Goal: Information Seeking & Learning: Learn about a topic

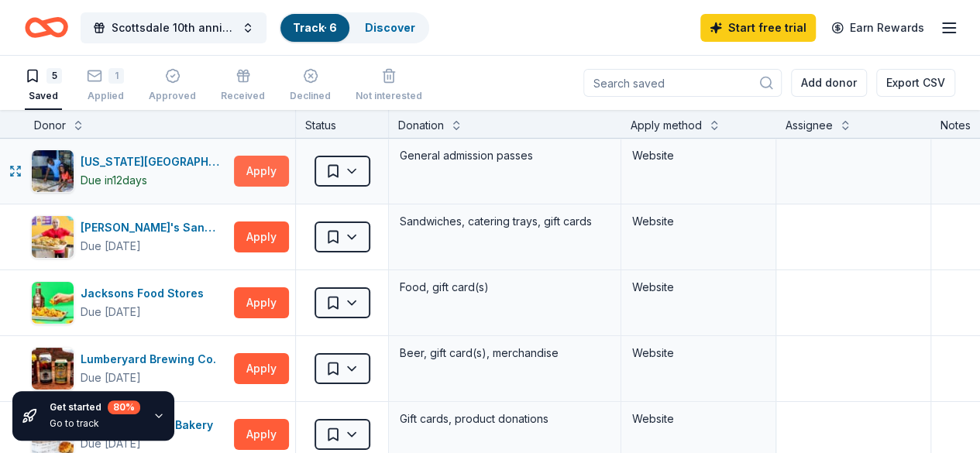
click at [276, 168] on button "Apply" at bounding box center [261, 171] width 55 height 31
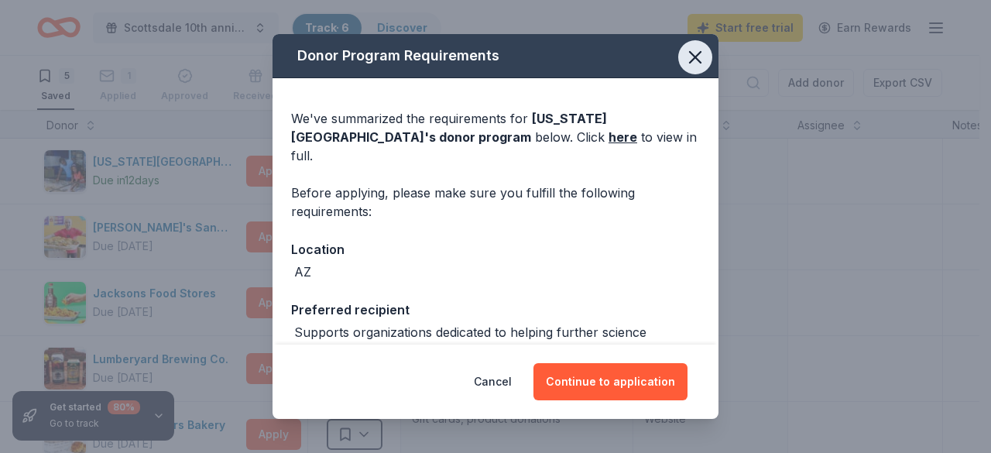
click at [685, 60] on icon "button" at bounding box center [696, 57] width 22 height 22
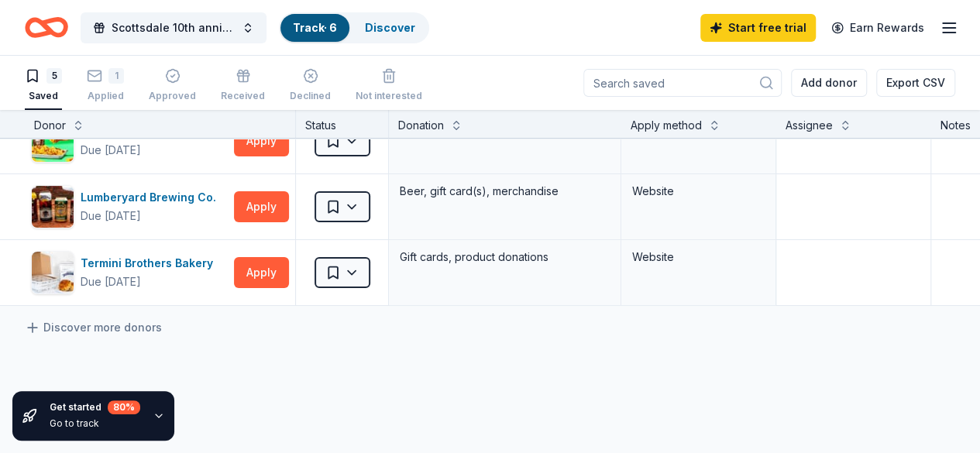
scroll to position [163, 0]
click at [40, 323] on icon at bounding box center [32, 326] width 15 height 15
click at [273, 383] on div "[US_STATE][GEOGRAPHIC_DATA] Due [DATE] Apply Saved General admission passes Web…" at bounding box center [594, 286] width 1188 height 620
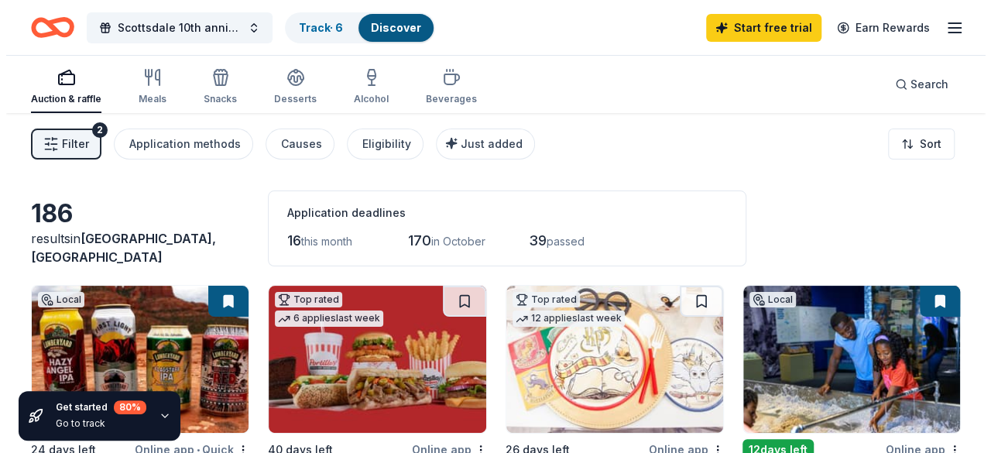
scroll to position [9, 0]
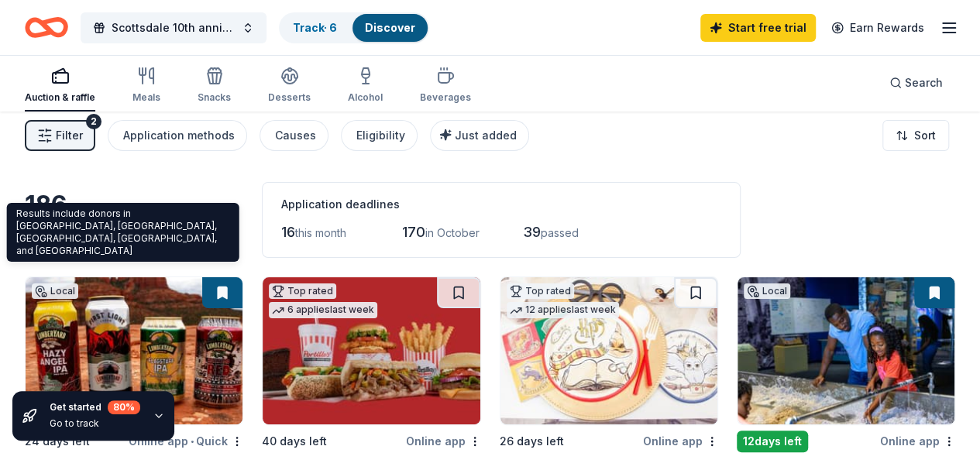
click at [132, 248] on span "[GEOGRAPHIC_DATA], [GEOGRAPHIC_DATA]" at bounding box center [117, 239] width 185 height 34
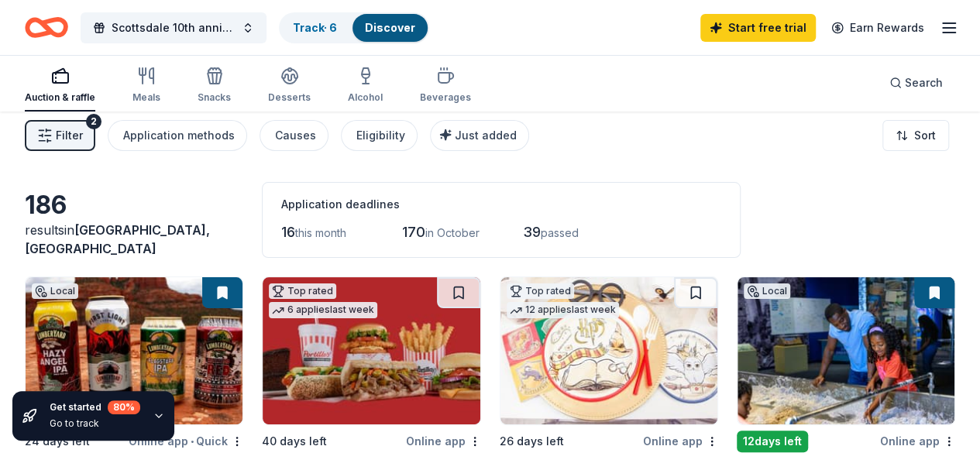
click at [166, 247] on span "[GEOGRAPHIC_DATA], [GEOGRAPHIC_DATA]" at bounding box center [117, 239] width 185 height 34
click at [83, 126] on span "Filter" at bounding box center [69, 135] width 27 height 19
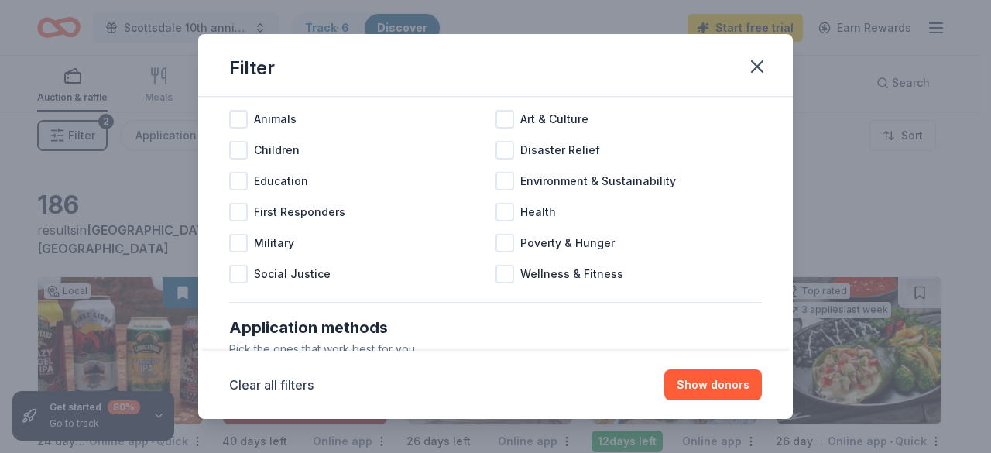
scroll to position [70, 0]
click at [235, 239] on div at bounding box center [238, 241] width 19 height 19
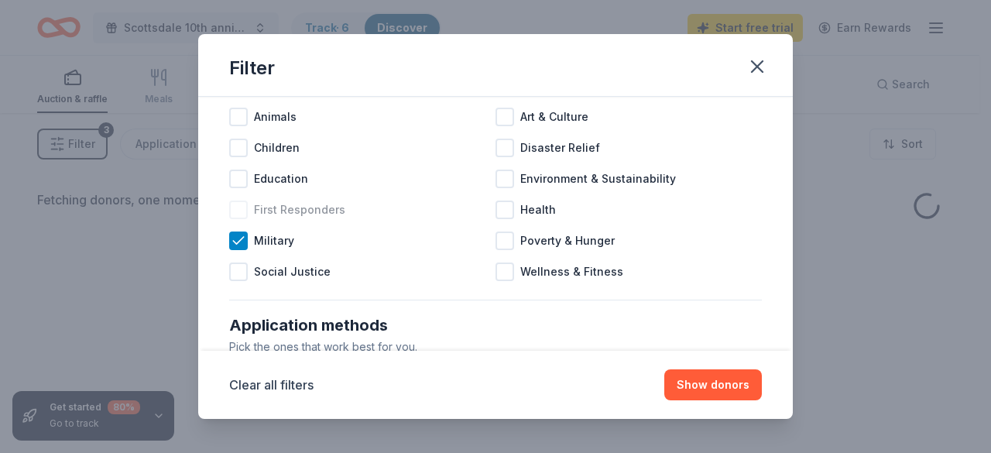
click at [242, 207] on div at bounding box center [238, 210] width 19 height 19
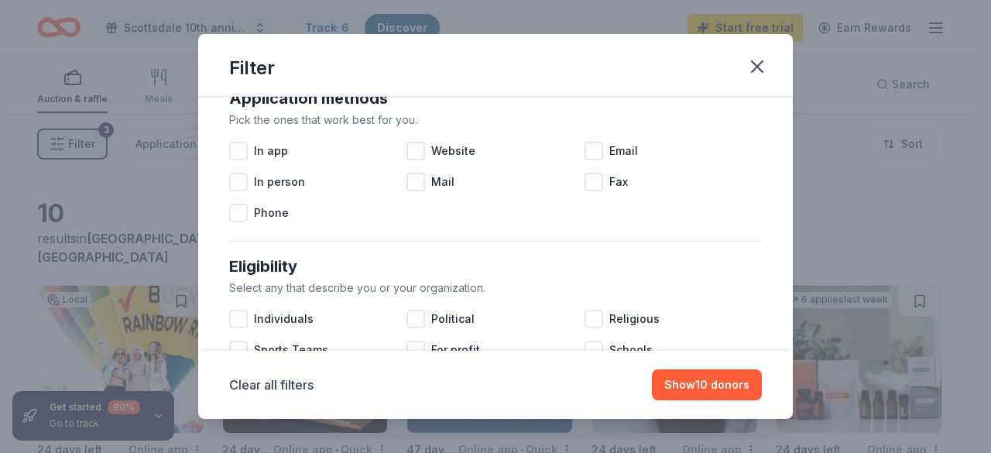
scroll to position [248, 0]
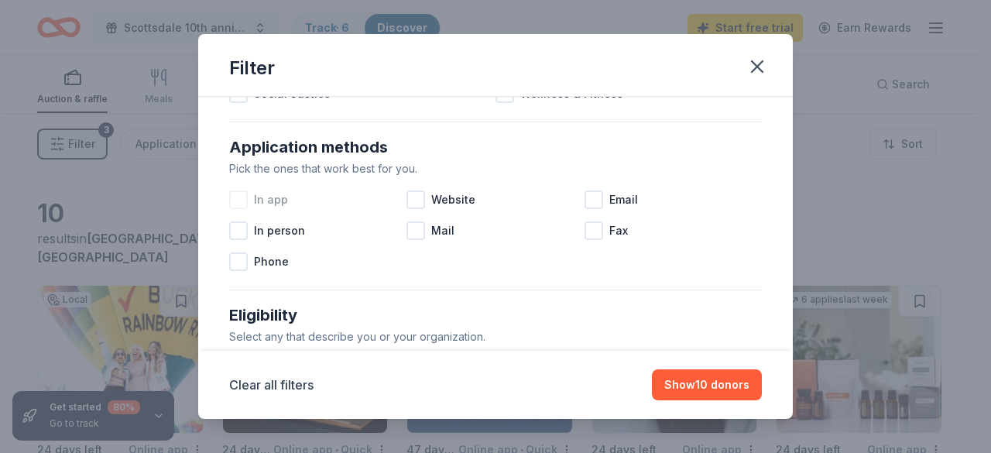
click at [243, 194] on div at bounding box center [238, 200] width 19 height 19
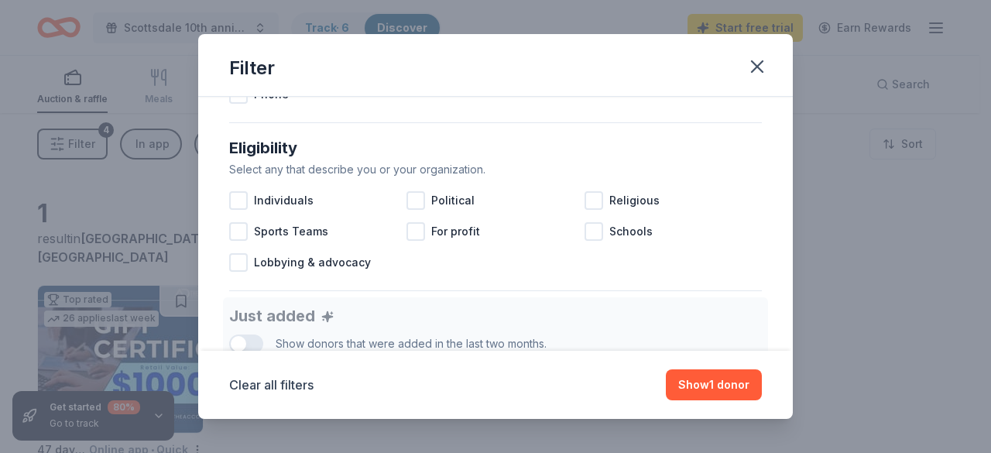
scroll to position [434, 0]
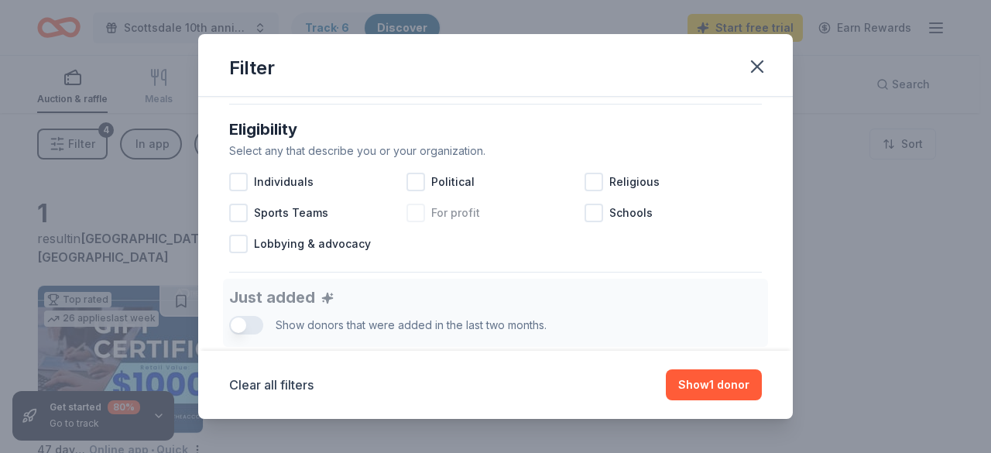
click at [413, 221] on div at bounding box center [416, 213] width 19 height 19
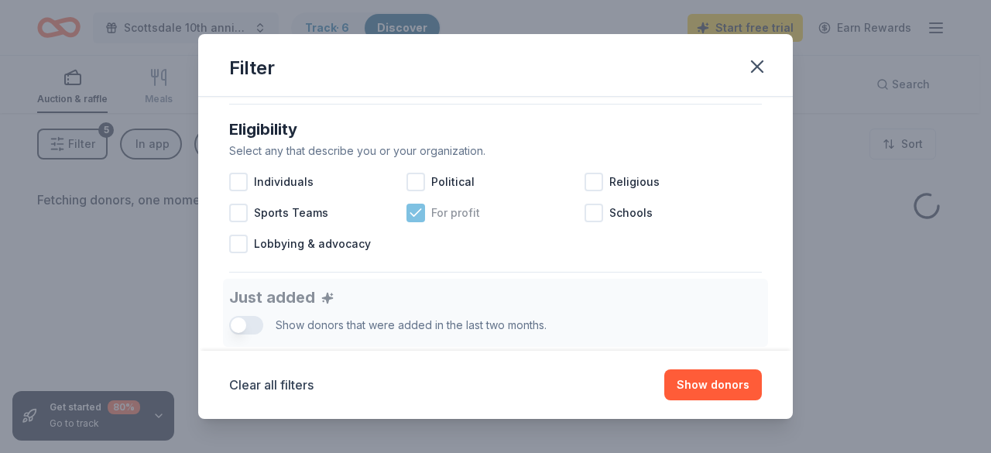
click at [414, 213] on icon at bounding box center [415, 212] width 15 height 15
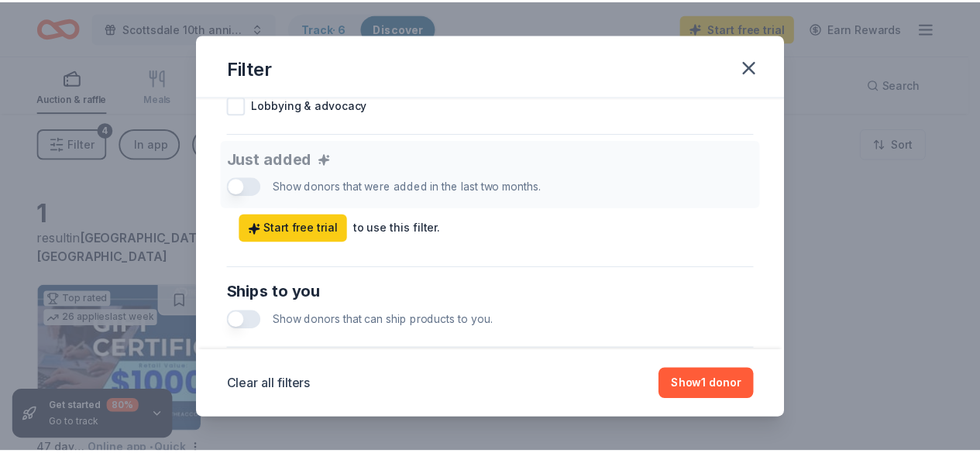
scroll to position [575, 0]
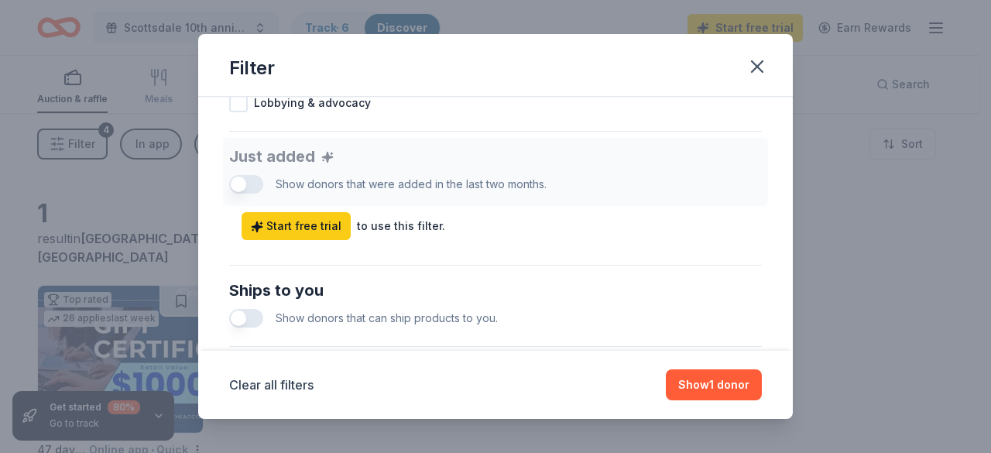
click at [249, 183] on div "Just added Show donors that were added in the last two months. Start free trial…" at bounding box center [495, 189] width 533 height 102
click at [730, 386] on button "Show 1 donor" at bounding box center [714, 384] width 96 height 31
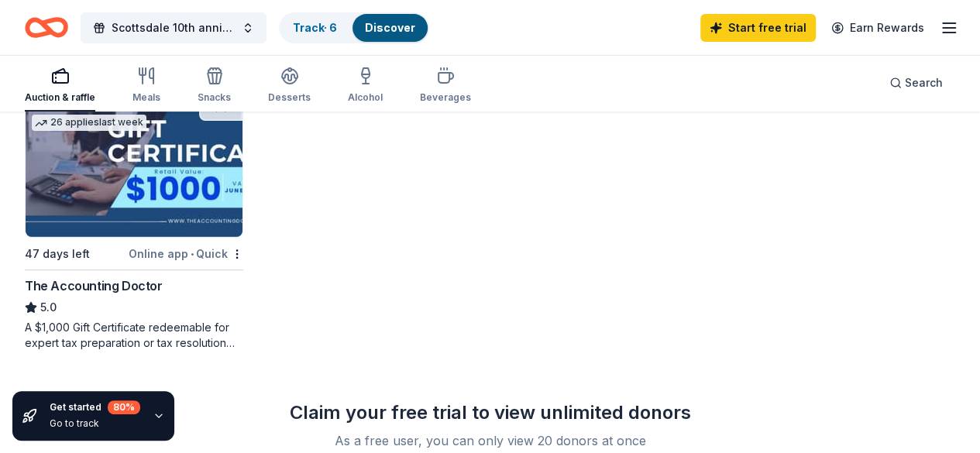
scroll to position [194, 0]
